Goal: Check status: Check status

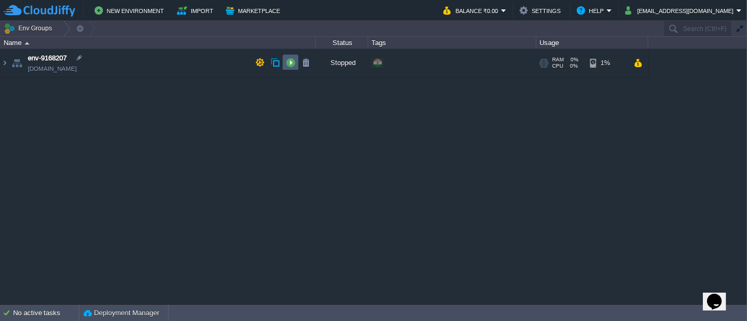
click at [289, 62] on button "button" at bounding box center [290, 62] width 9 height 9
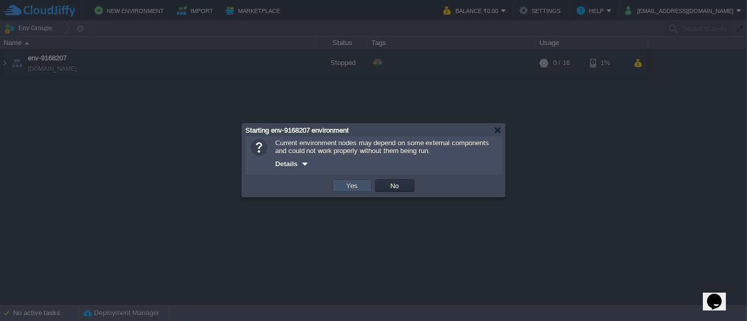
click at [359, 190] on button "Yes" at bounding box center [352, 185] width 18 height 9
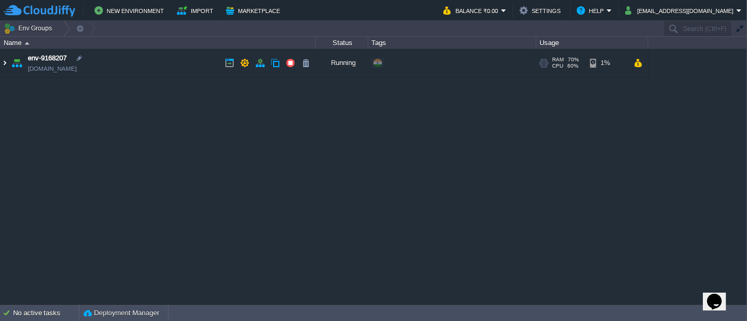
click at [6, 66] on img at bounding box center [5, 63] width 8 height 28
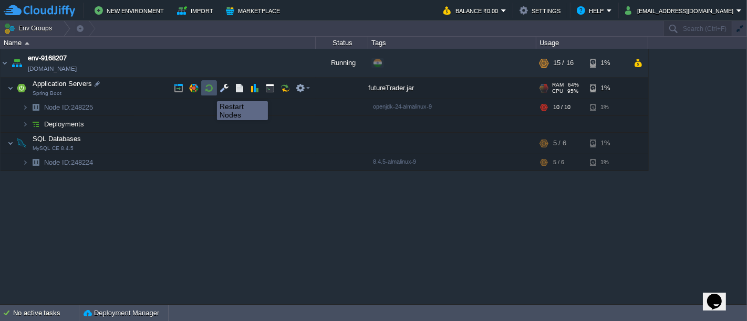
click at [209, 92] on button "button" at bounding box center [208, 88] width 9 height 9
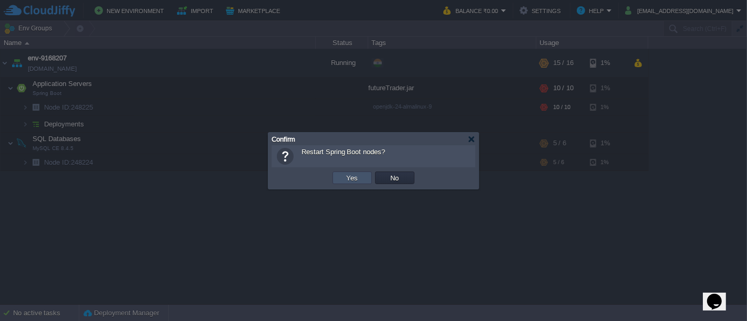
click at [346, 181] on button "Yes" at bounding box center [352, 177] width 18 height 9
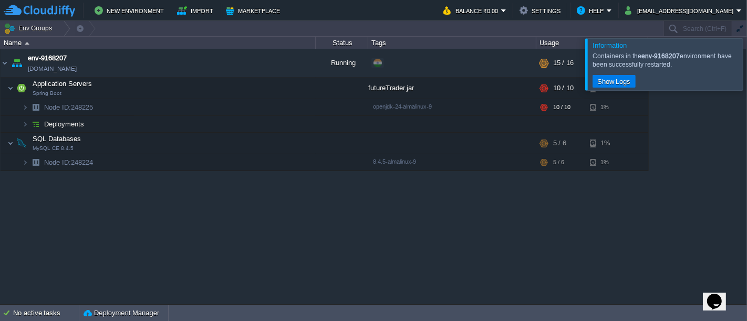
click at [746, 68] on div at bounding box center [759, 63] width 0 height 51
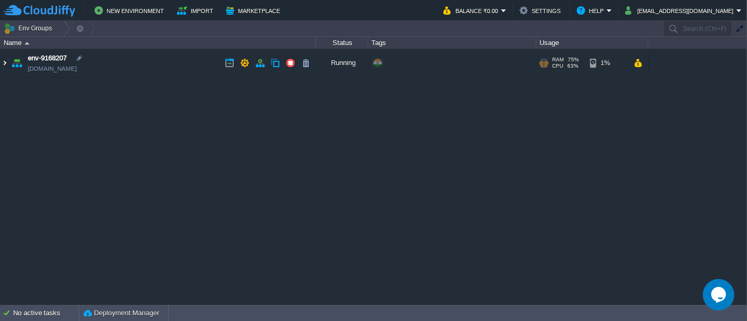
click at [5, 66] on img at bounding box center [5, 63] width 8 height 28
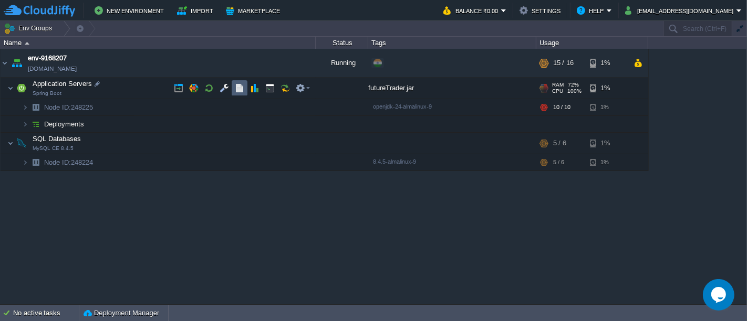
click at [235, 88] on button "button" at bounding box center [239, 88] width 9 height 9
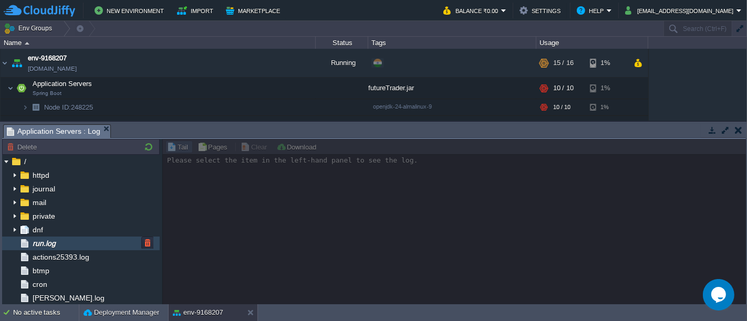
click at [69, 245] on div "run.log" at bounding box center [81, 244] width 158 height 14
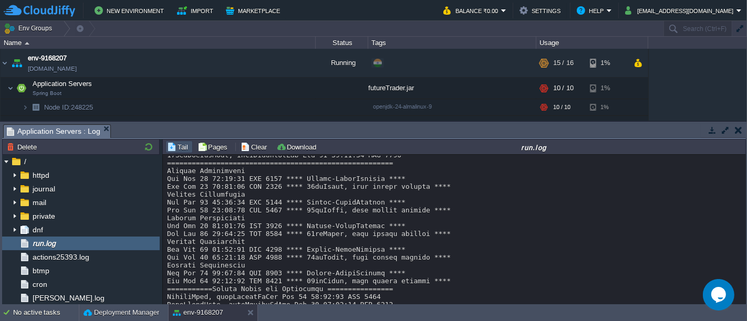
scroll to position [8836, 0]
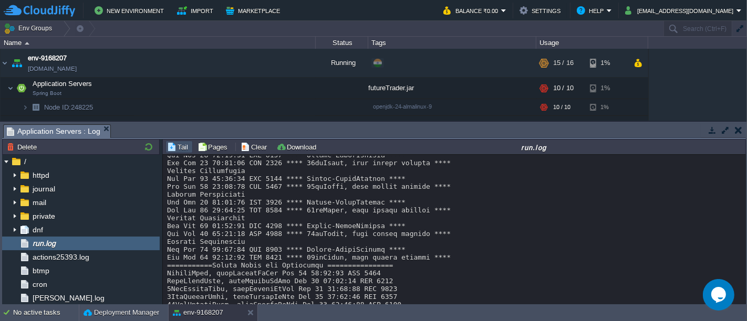
drag, startPoint x: 739, startPoint y: 297, endPoint x: 743, endPoint y: 311, distance: 14.1
click at [743, 311] on body "New Environment Import Marketplace Bonus ₹0.00 Upgrade Account Balance ₹0.00 Se…" at bounding box center [373, 160] width 747 height 321
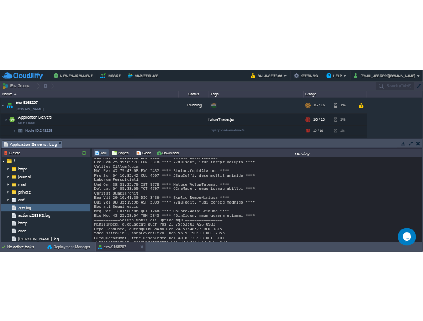
scroll to position [8851, 0]
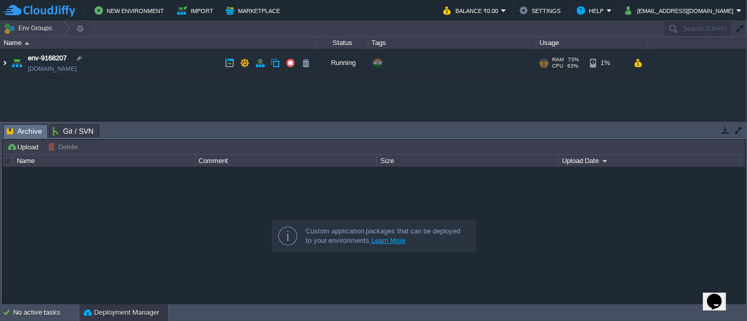
click at [4, 65] on img at bounding box center [5, 63] width 8 height 28
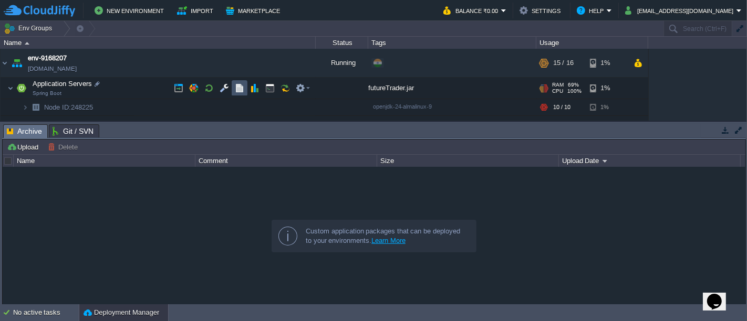
click at [242, 89] on button "button" at bounding box center [239, 88] width 9 height 9
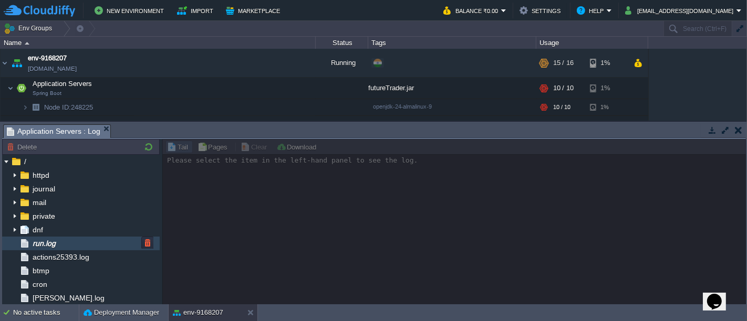
click at [25, 247] on img at bounding box center [25, 244] width 12 height 14
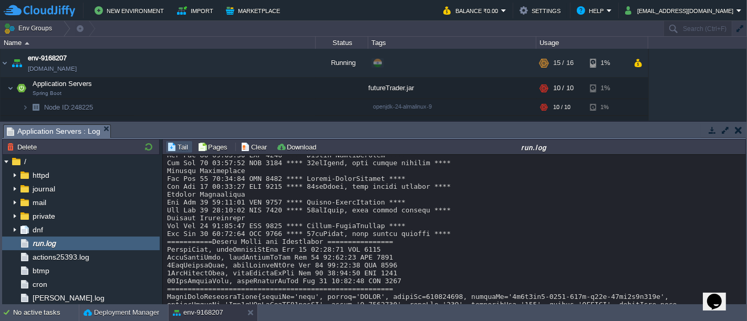
scroll to position [9505, 0]
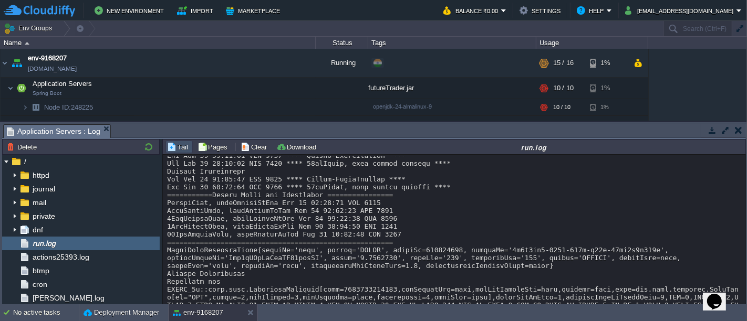
click at [710, 134] on button "button" at bounding box center [711, 130] width 9 height 9
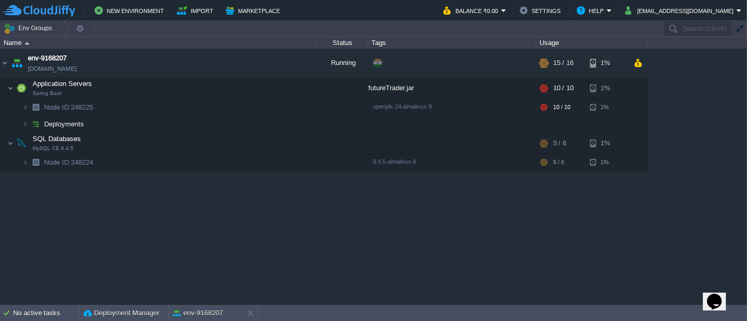
click at [371, 228] on div "env-9168207 env-9168207.in1.cloudjiffy.net Running + Add to Env Group RAM 74% C…" at bounding box center [373, 176] width 747 height 255
click at [236, 88] on button "button" at bounding box center [239, 88] width 9 height 9
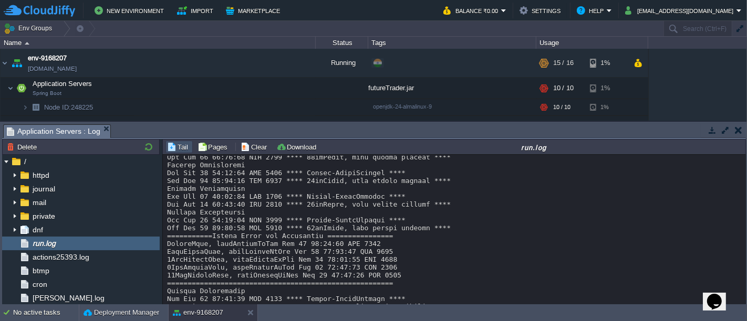
scroll to position [10120, 0]
